Goal: Information Seeking & Learning: Learn about a topic

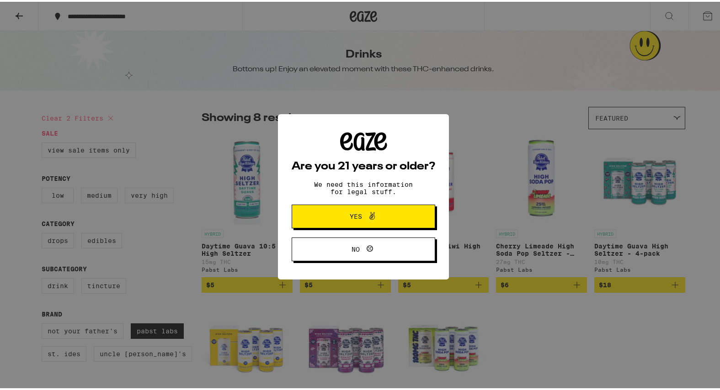
click at [356, 218] on span "Yes" at bounding box center [356, 215] width 12 height 6
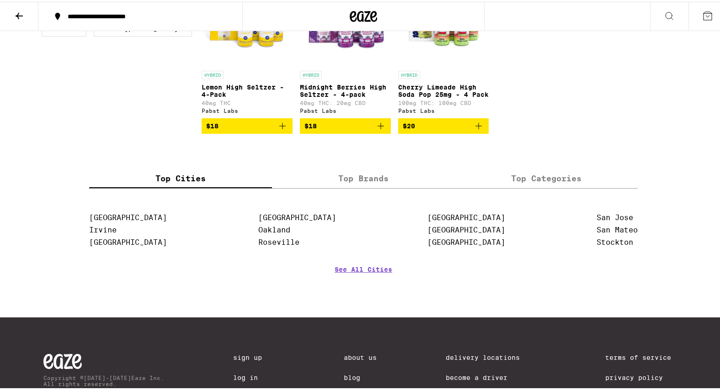
scroll to position [363, 0]
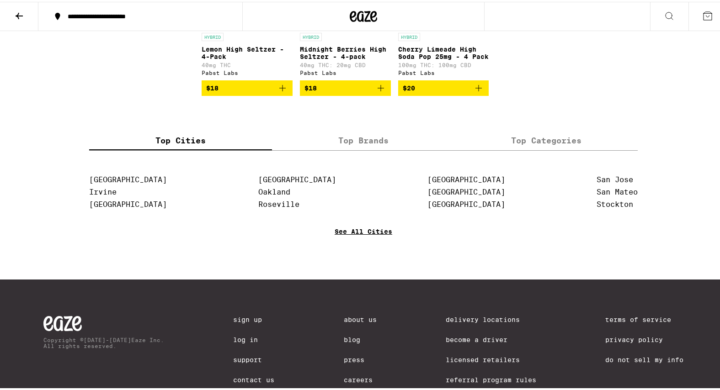
click at [365, 245] on link "See All Cities" at bounding box center [363, 243] width 58 height 34
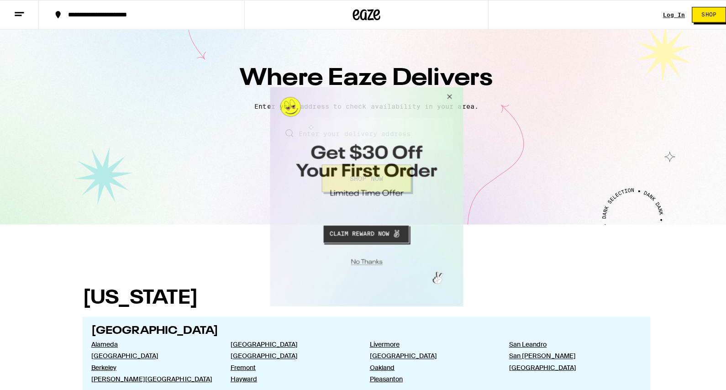
click at [448, 97] on button "Close Modal" at bounding box center [446, 98] width 25 height 22
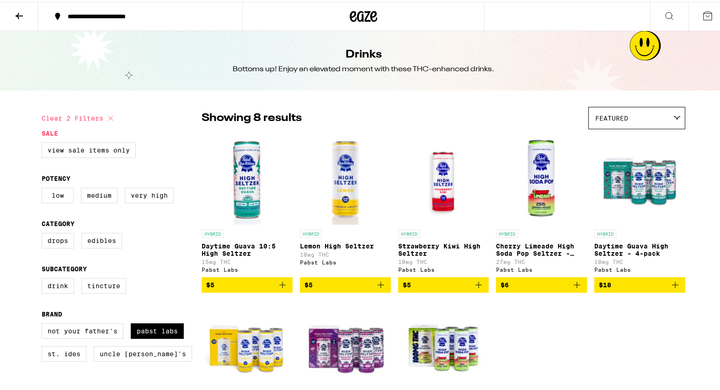
click at [18, 12] on icon at bounding box center [19, 14] width 11 height 11
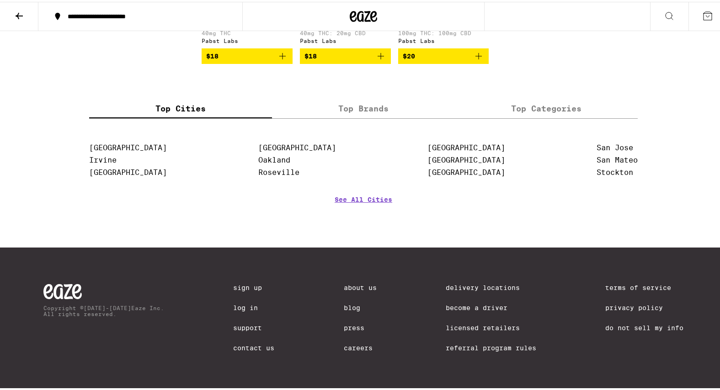
scroll to position [409, 0]
click at [358, 284] on link "About Us" at bounding box center [360, 285] width 33 height 7
